Goal: Task Accomplishment & Management: Manage account settings

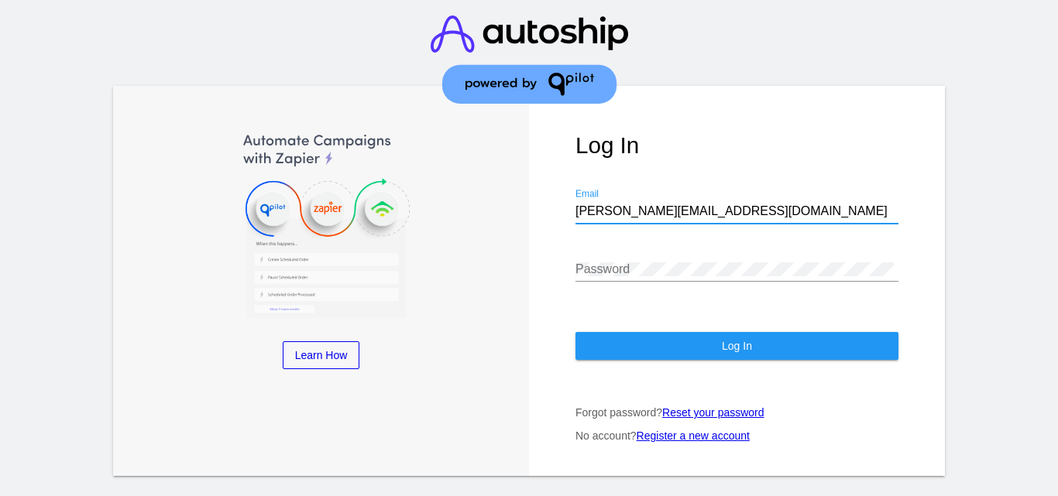
click at [809, 287] on div "Password" at bounding box center [736, 272] width 323 height 50
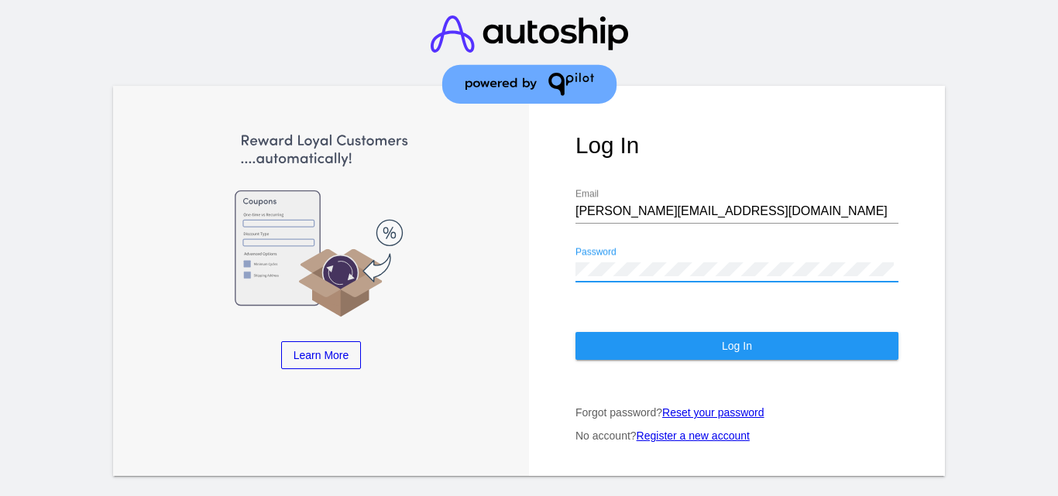
click at [791, 341] on button "Log In" at bounding box center [736, 346] width 323 height 28
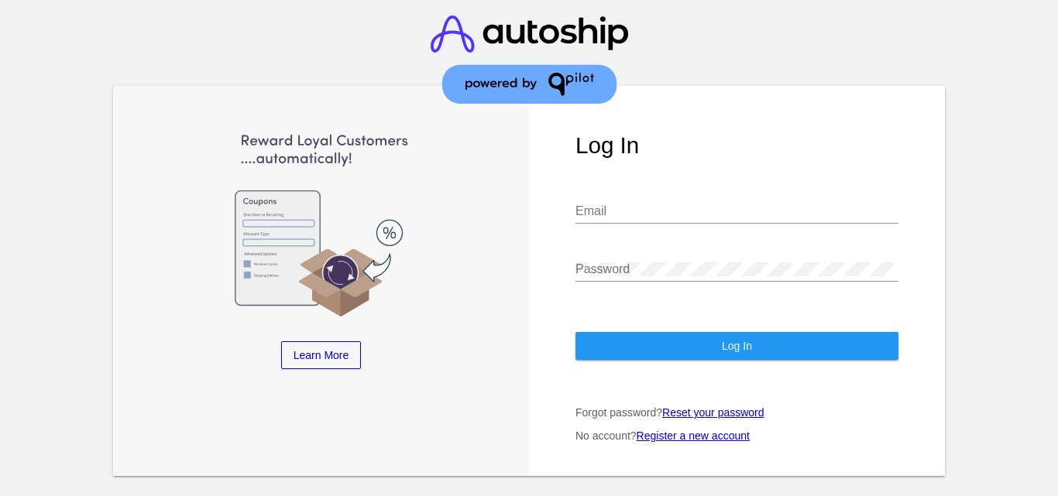
click at [684, 229] on div "Email" at bounding box center [736, 214] width 323 height 50
click at [695, 218] on input "Email" at bounding box center [736, 211] width 323 height 14
type input "[PERSON_NAME][EMAIL_ADDRESS][DOMAIN_NAME]"
